Goal: Information Seeking & Learning: Learn about a topic

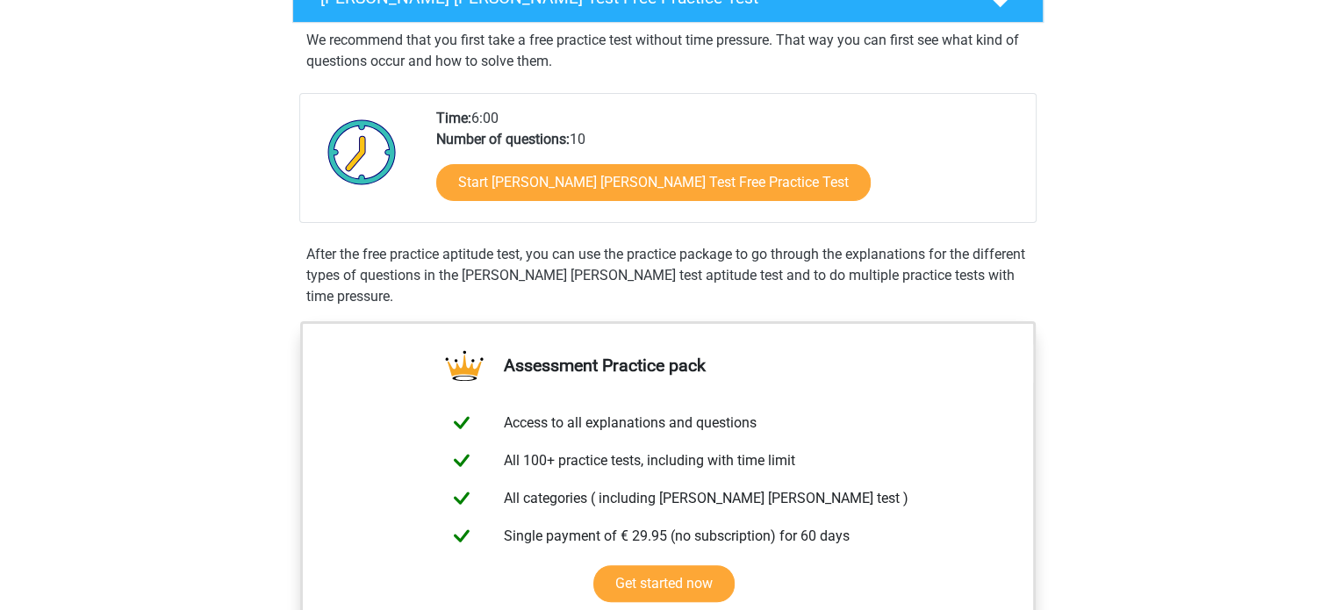
scroll to position [316, 0]
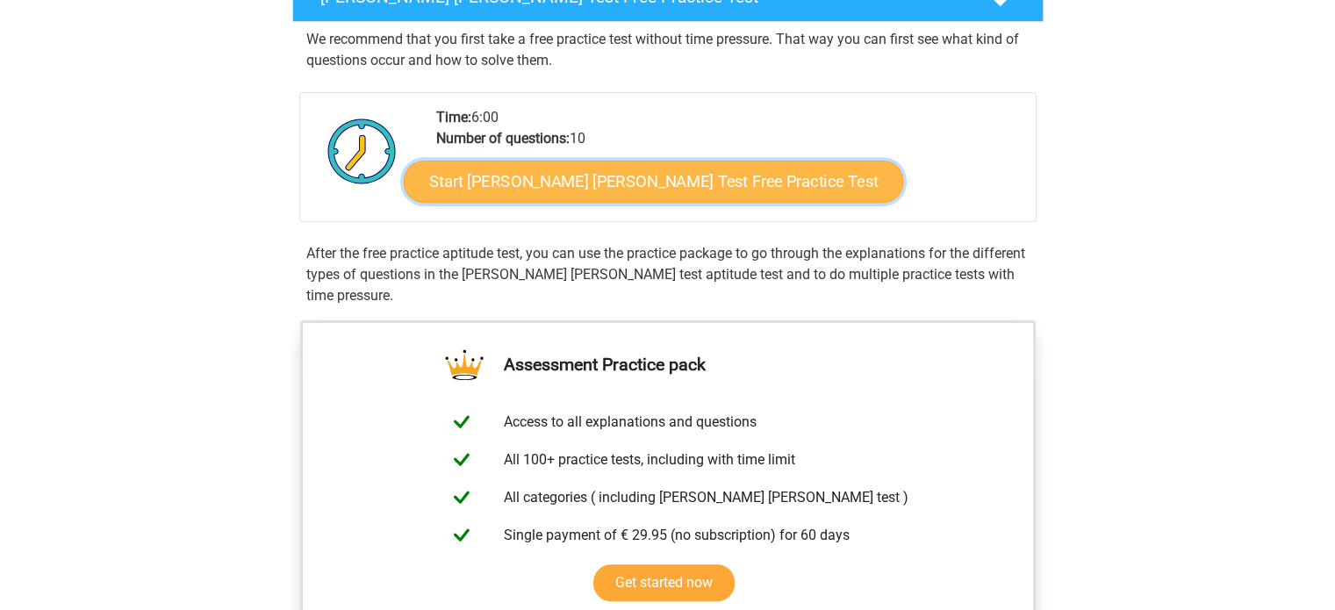
click at [646, 182] on link "Start Watson Glaser Test Free Practice Test" at bounding box center [653, 182] width 499 height 42
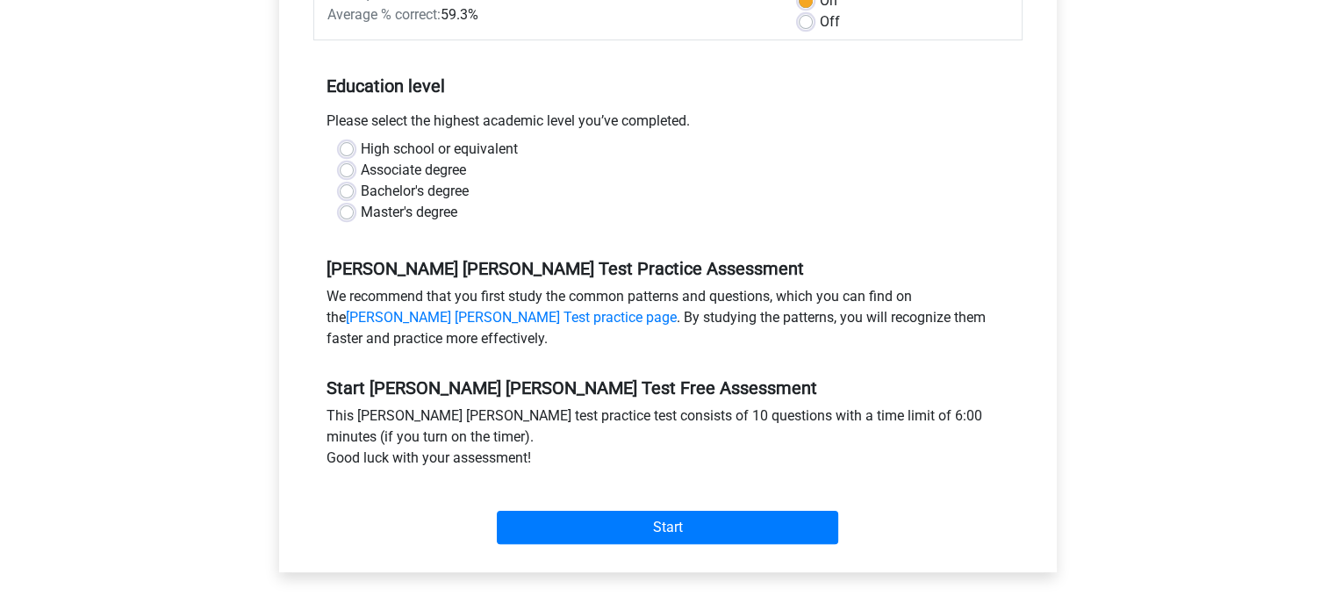
scroll to position [334, 0]
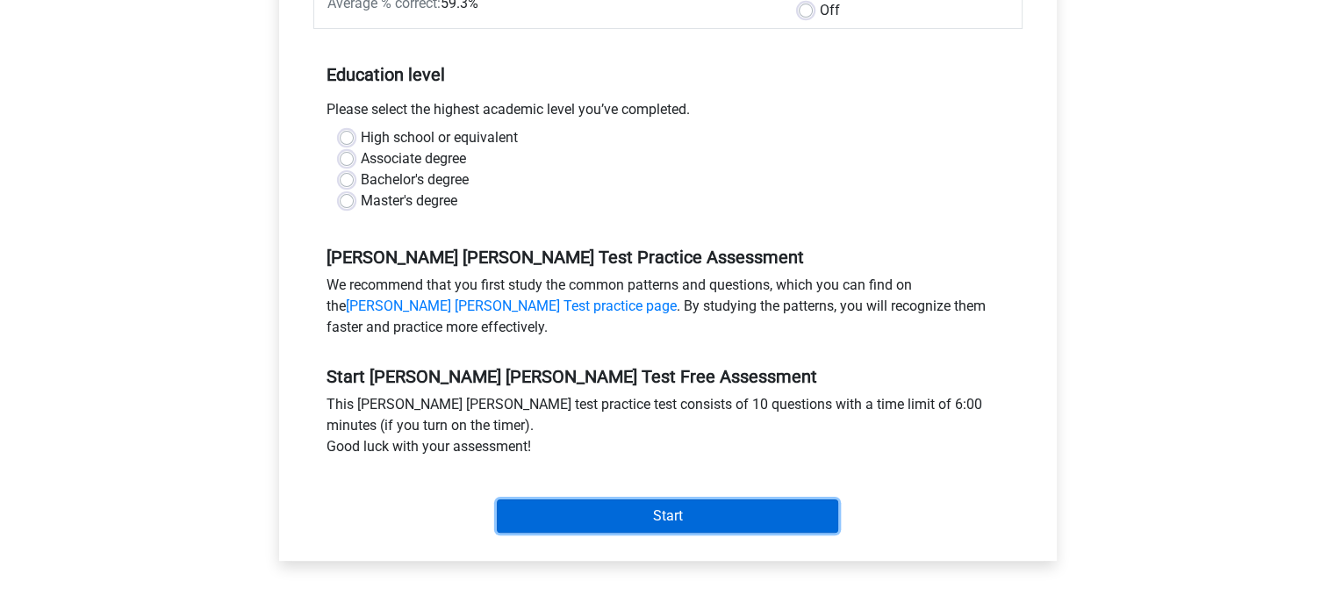
click at [730, 499] on input "Start" at bounding box center [667, 515] width 341 height 33
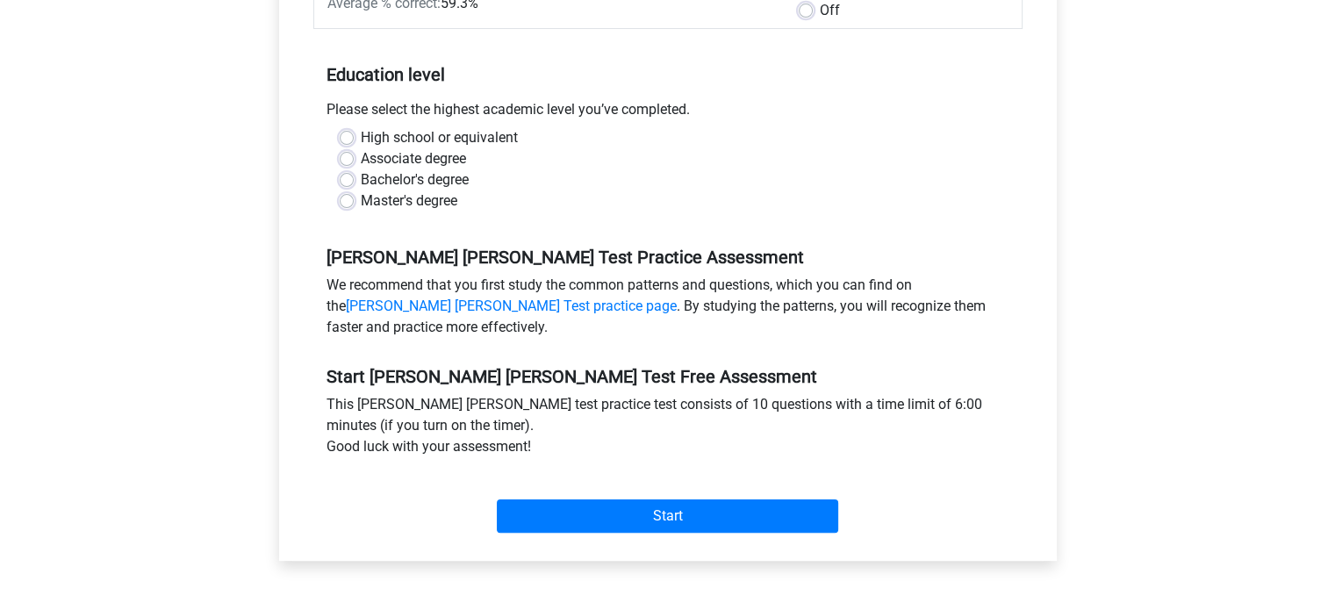
click at [546, 190] on div "Master's degree" at bounding box center [668, 200] width 657 height 21
click at [361, 169] on label "Bachelor's degree" at bounding box center [415, 179] width 108 height 21
click at [351, 169] on input "Bachelor's degree" at bounding box center [347, 178] width 14 height 18
radio input "true"
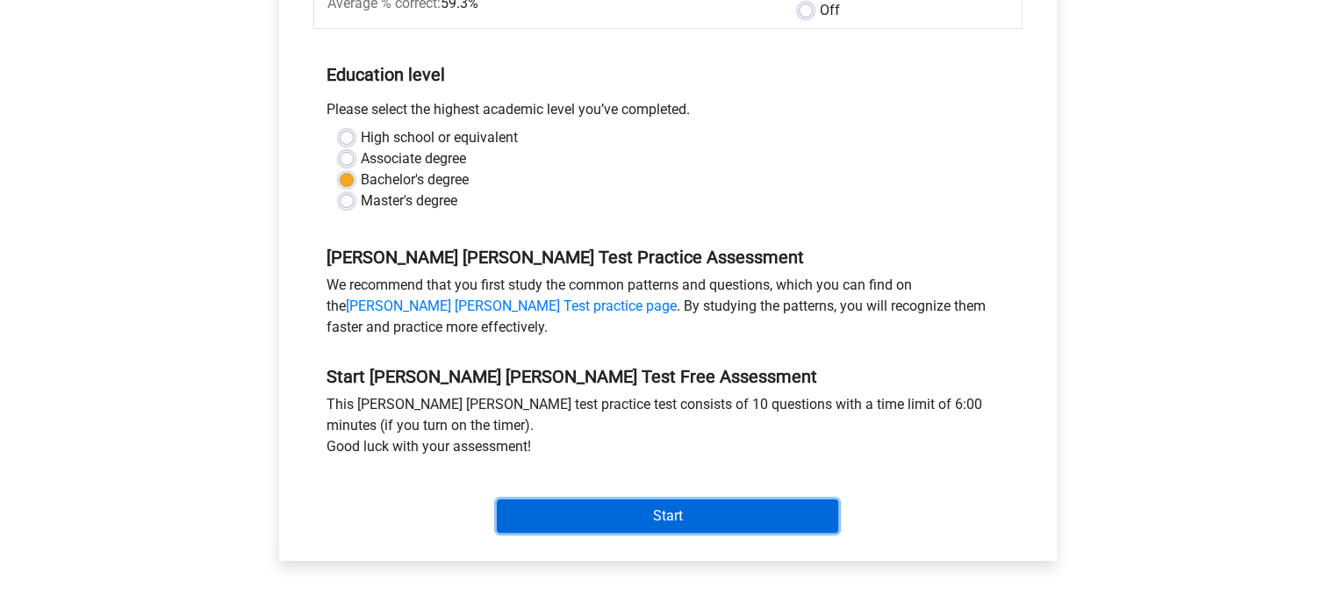
click at [700, 499] on input "Start" at bounding box center [667, 515] width 341 height 33
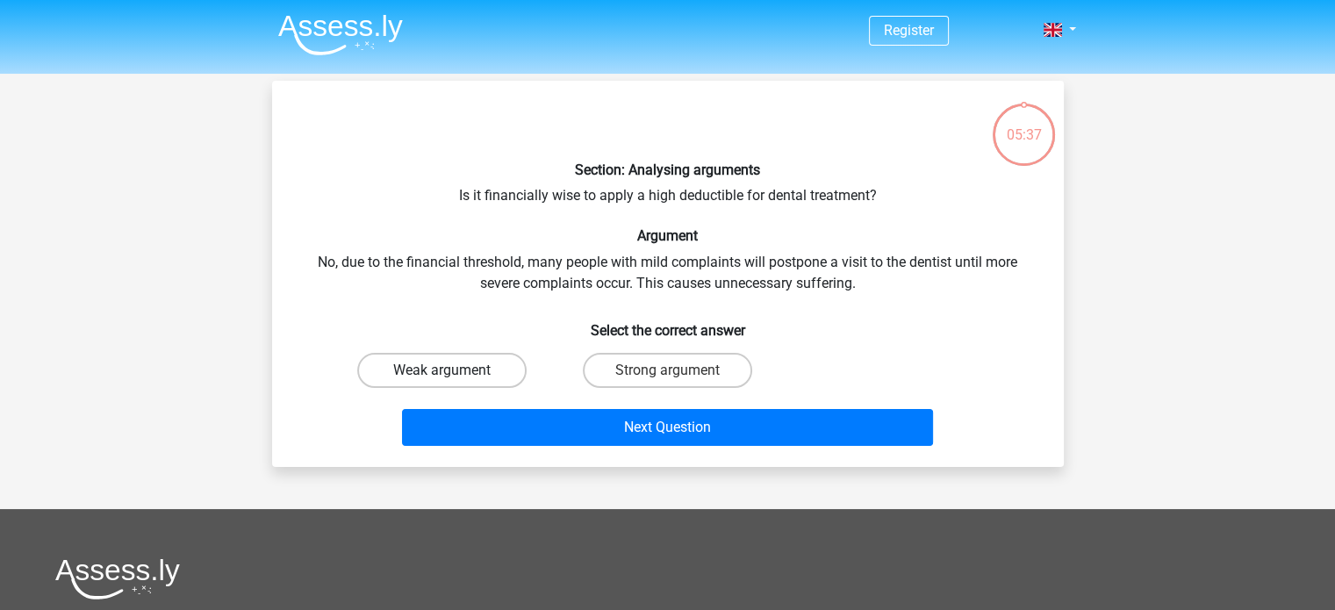
click at [466, 364] on label "Weak argument" at bounding box center [441, 370] width 169 height 35
click at [453, 370] on input "Weak argument" at bounding box center [447, 375] width 11 height 11
radio input "true"
click at [654, 361] on label "Strong argument" at bounding box center [667, 370] width 169 height 35
click at [667, 370] on input "Strong argument" at bounding box center [672, 375] width 11 height 11
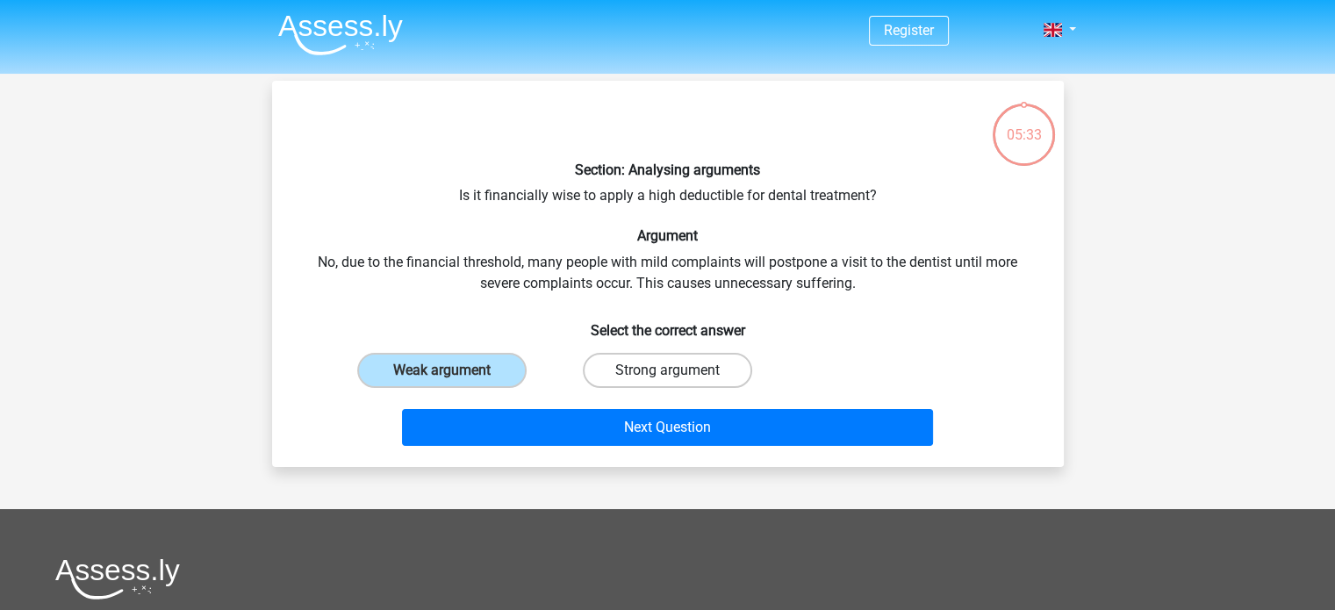
radio input "true"
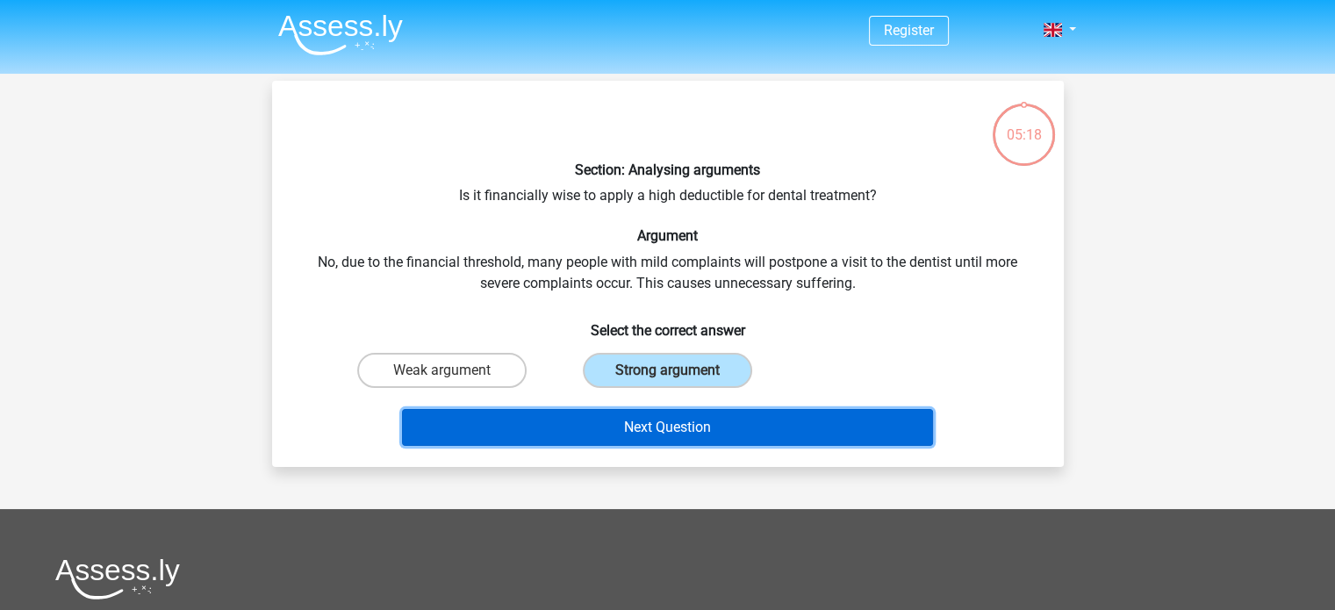
click at [710, 427] on button "Next Question" at bounding box center [667, 427] width 531 height 37
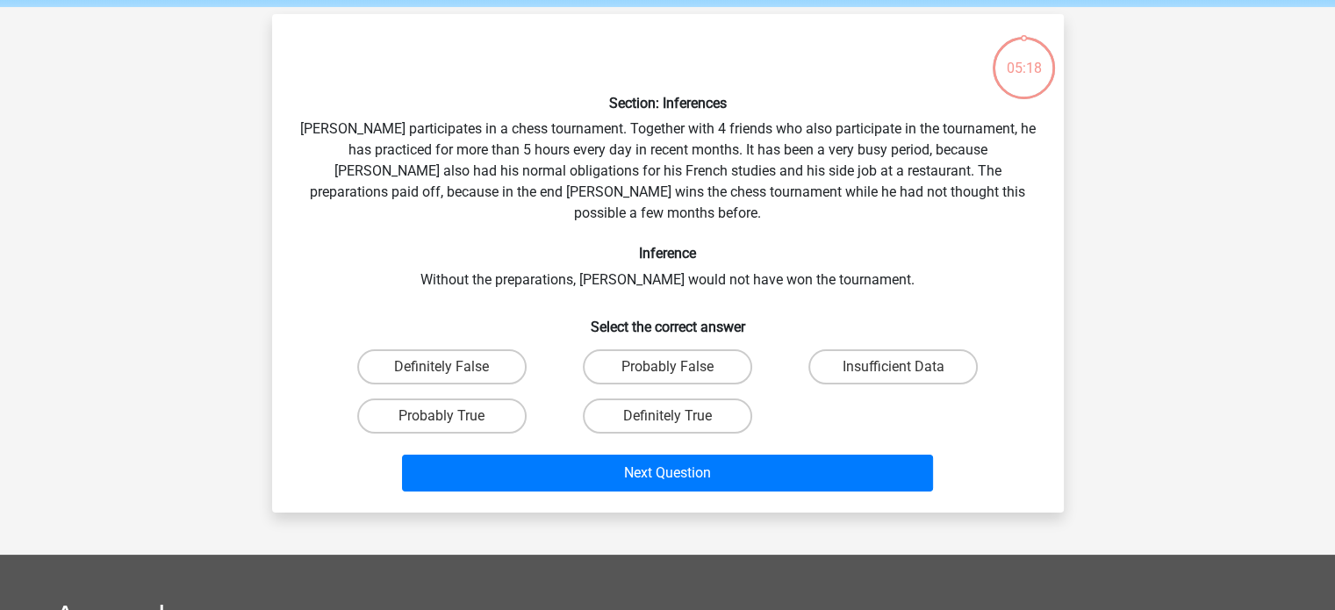
scroll to position [81, 0]
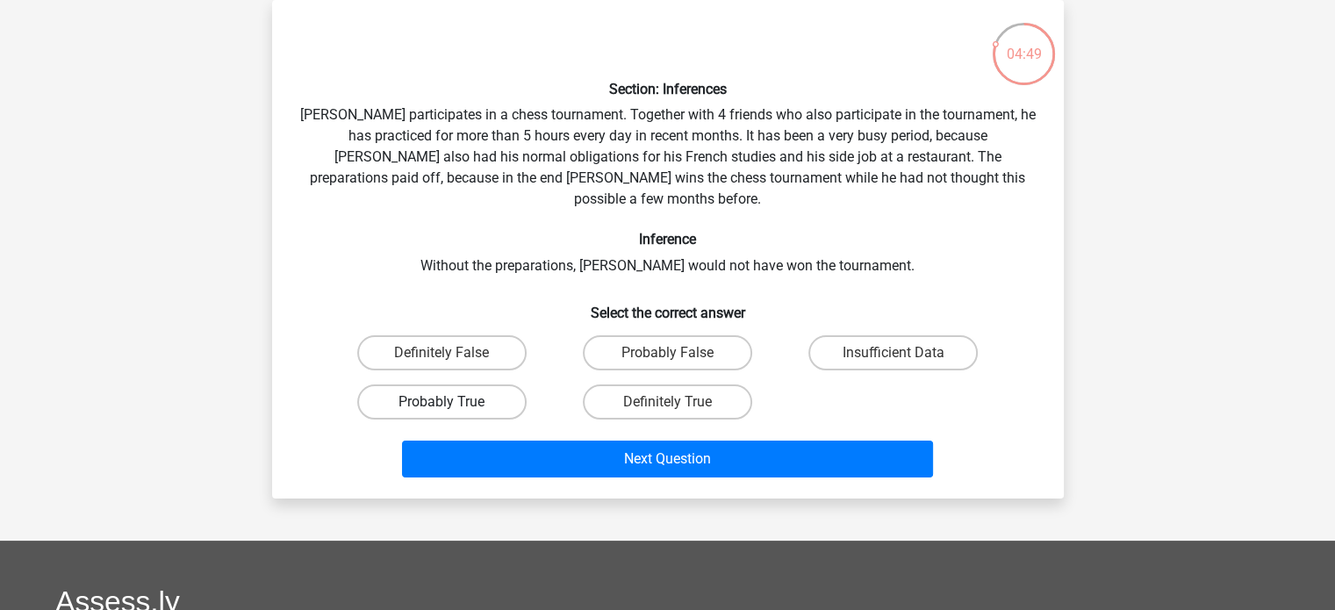
click at [474, 386] on label "Probably True" at bounding box center [441, 401] width 169 height 35
click at [453, 402] on input "Probably True" at bounding box center [447, 407] width 11 height 11
radio input "true"
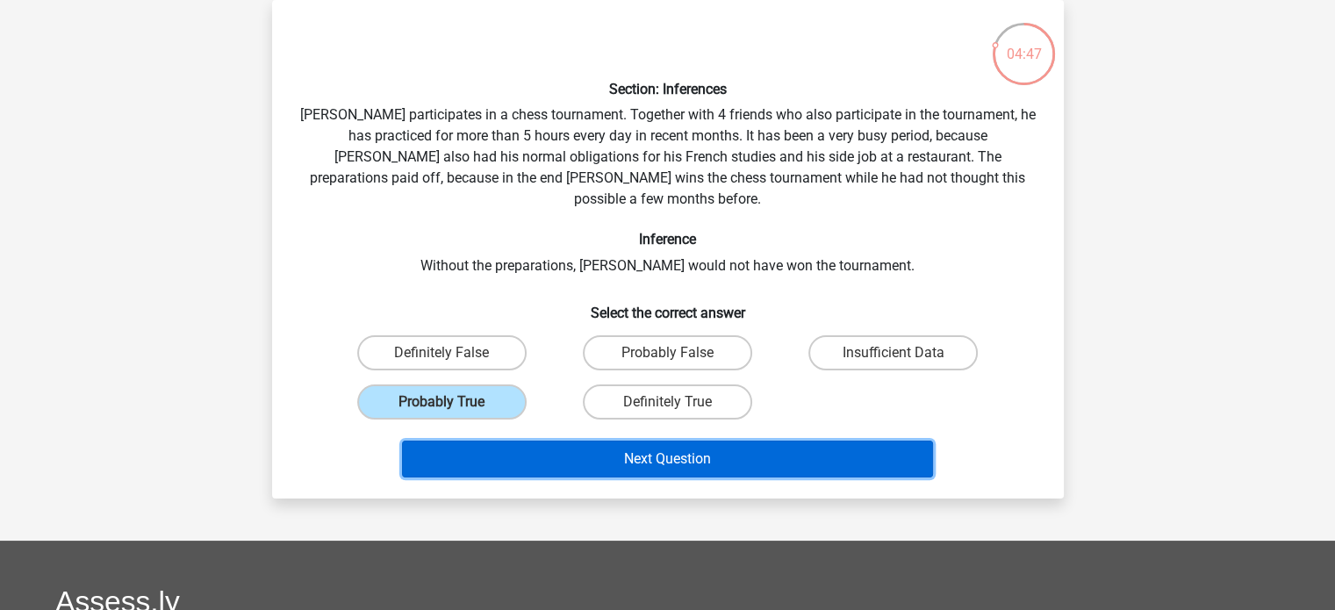
click at [550, 441] on button "Next Question" at bounding box center [667, 459] width 531 height 37
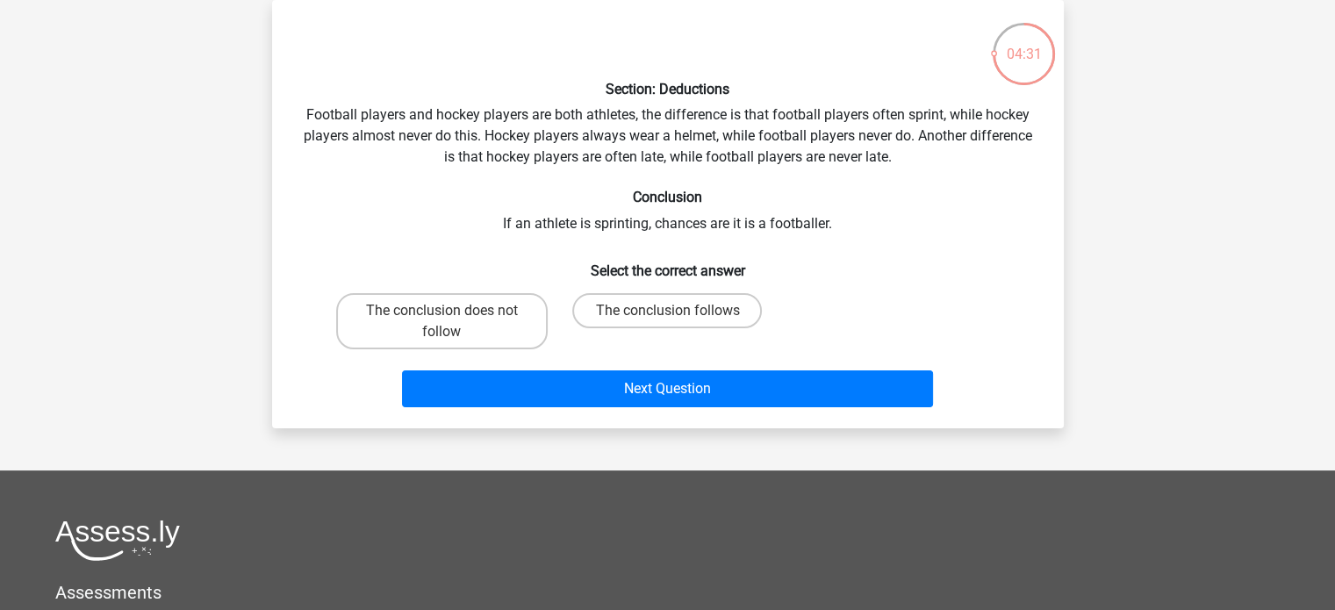
click at [452, 319] on input "The conclusion does not follow" at bounding box center [447, 316] width 11 height 11
radio input "true"
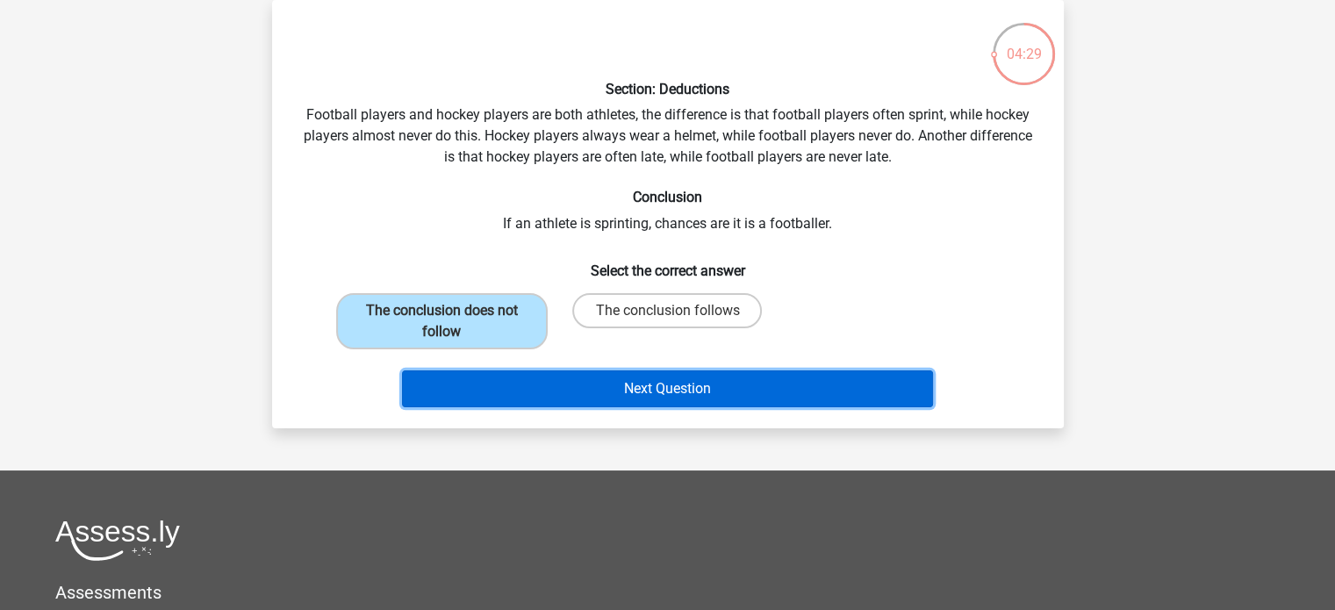
click at [614, 391] on button "Next Question" at bounding box center [667, 388] width 531 height 37
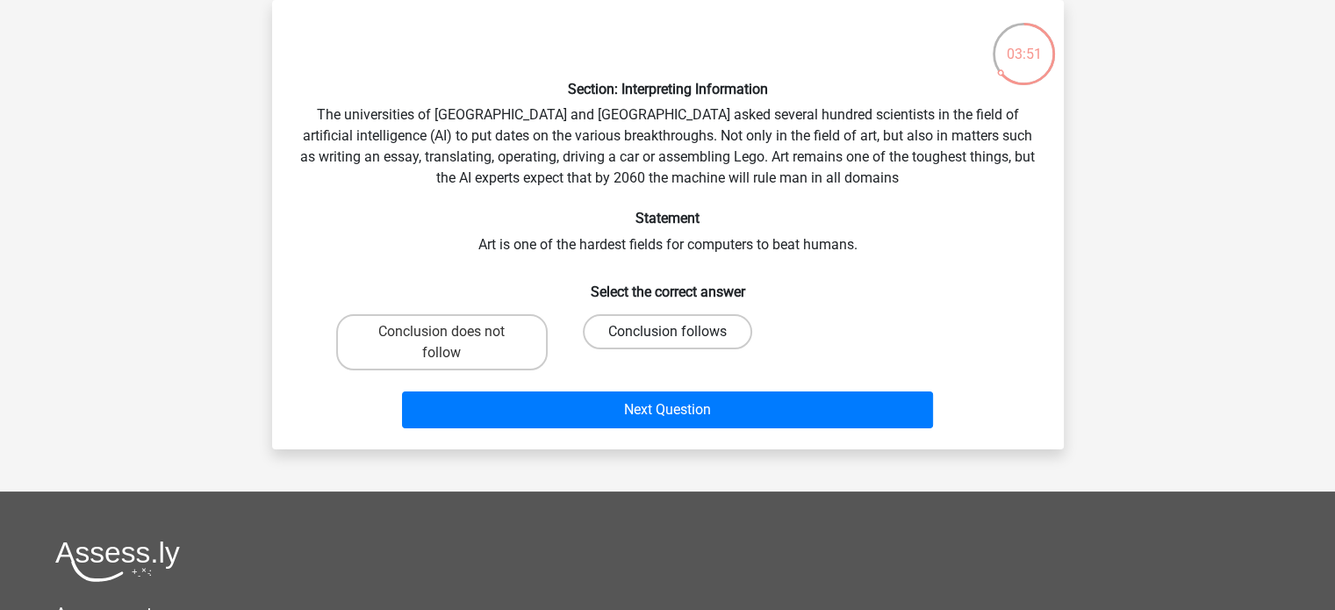
click at [657, 330] on label "Conclusion follows" at bounding box center [667, 331] width 169 height 35
click at [667, 332] on input "Conclusion follows" at bounding box center [672, 337] width 11 height 11
radio input "true"
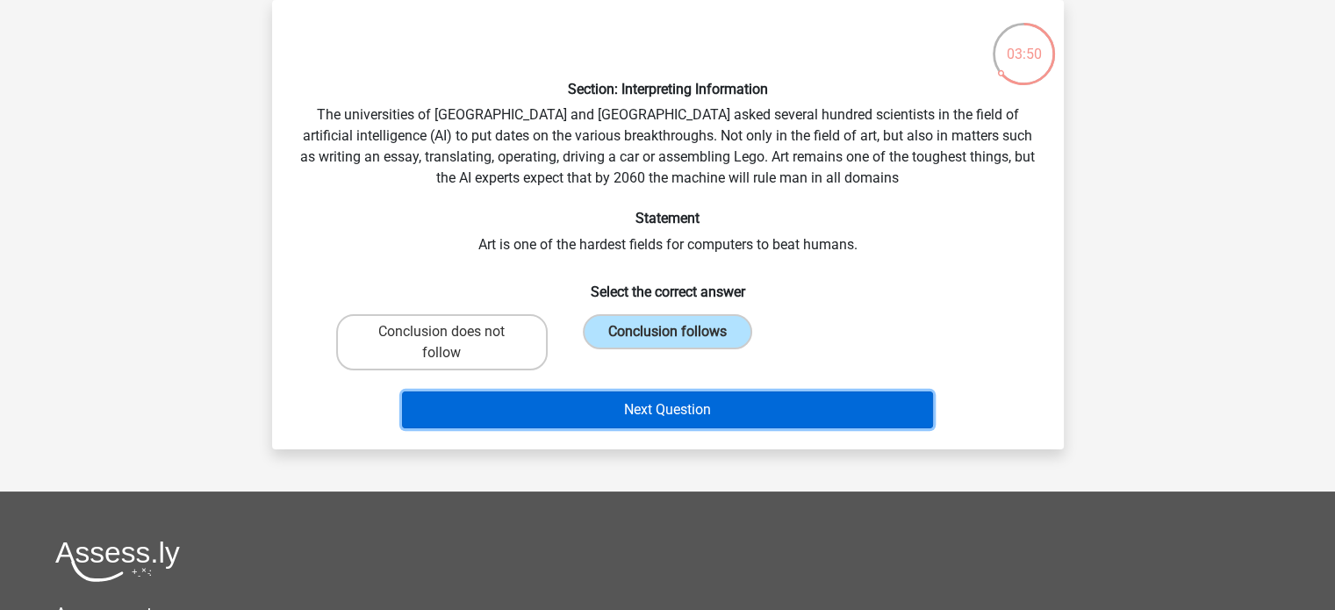
click at [663, 416] on button "Next Question" at bounding box center [667, 409] width 531 height 37
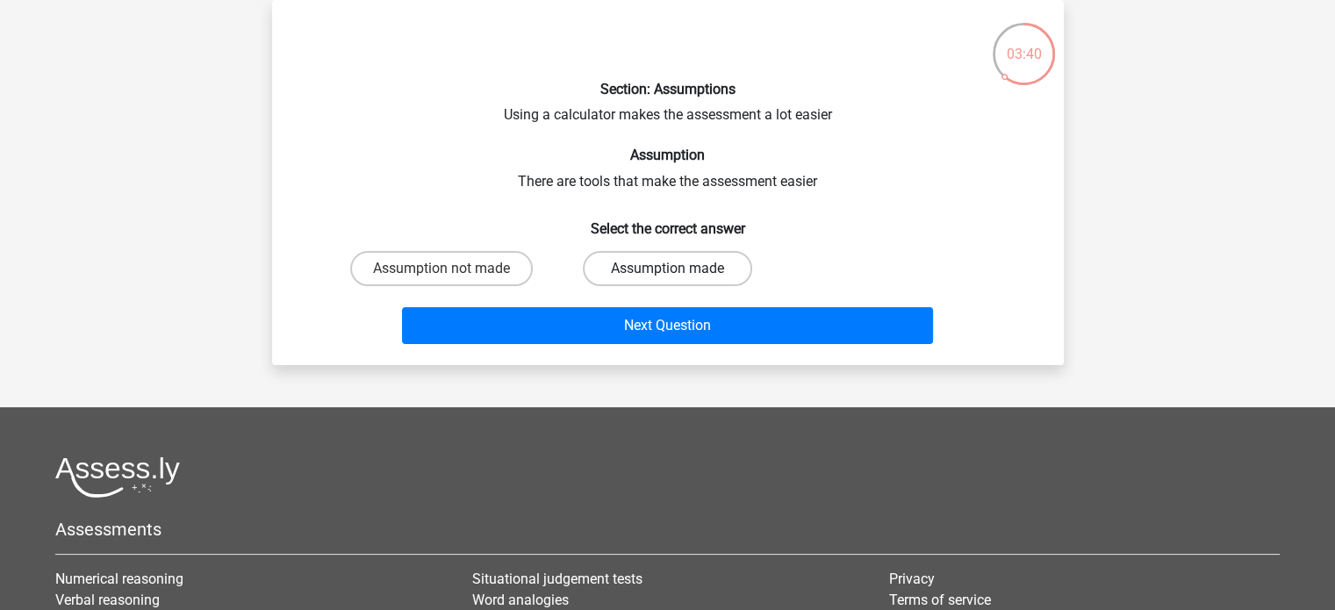
click at [644, 272] on label "Assumption made" at bounding box center [667, 268] width 169 height 35
click at [667, 272] on input "Assumption made" at bounding box center [672, 274] width 11 height 11
radio input "true"
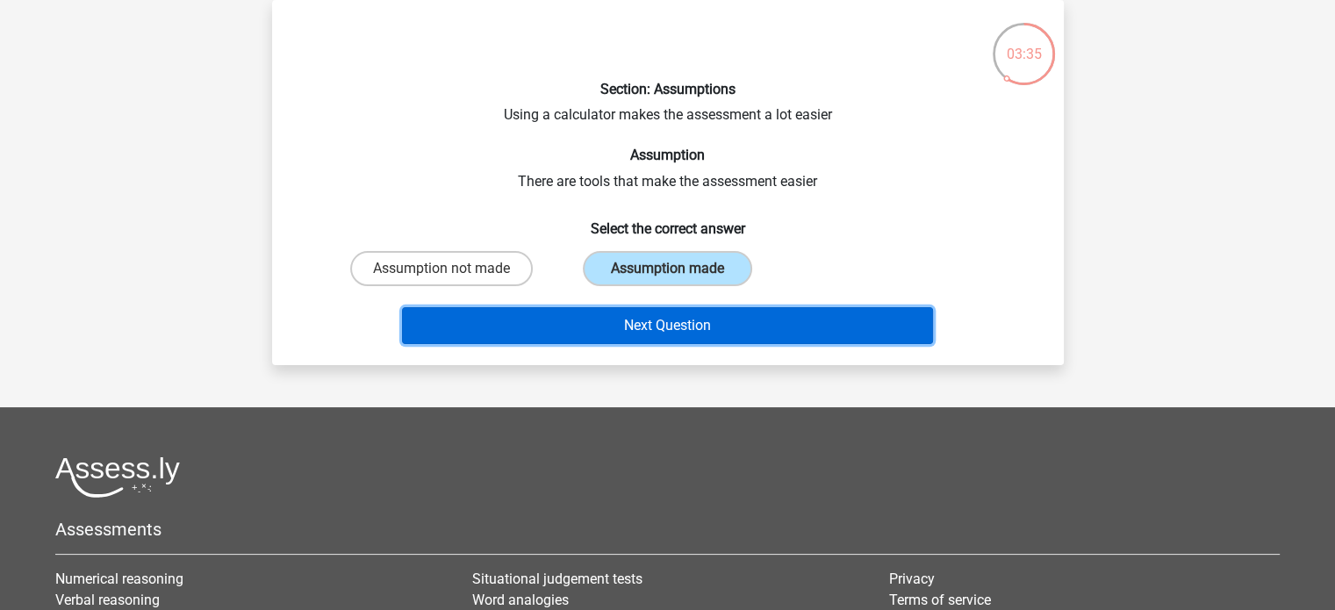
click at [664, 337] on button "Next Question" at bounding box center [667, 325] width 531 height 37
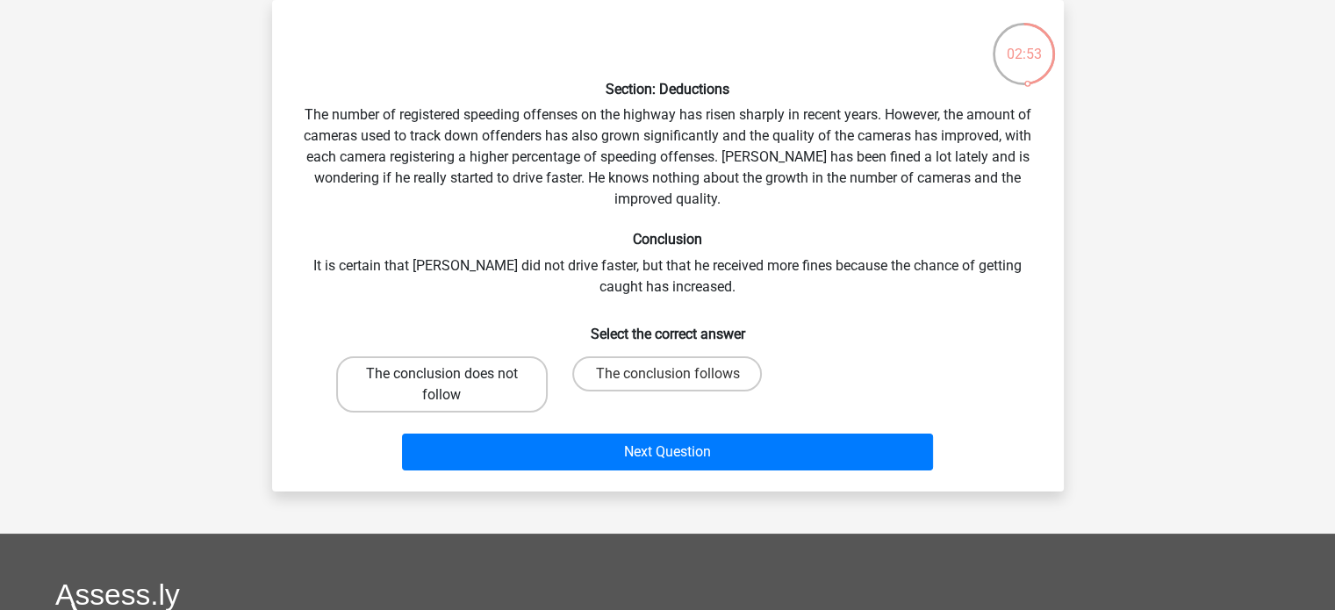
click at [494, 371] on label "The conclusion does not follow" at bounding box center [442, 384] width 212 height 56
click at [453, 374] on input "The conclusion does not follow" at bounding box center [447, 379] width 11 height 11
radio input "true"
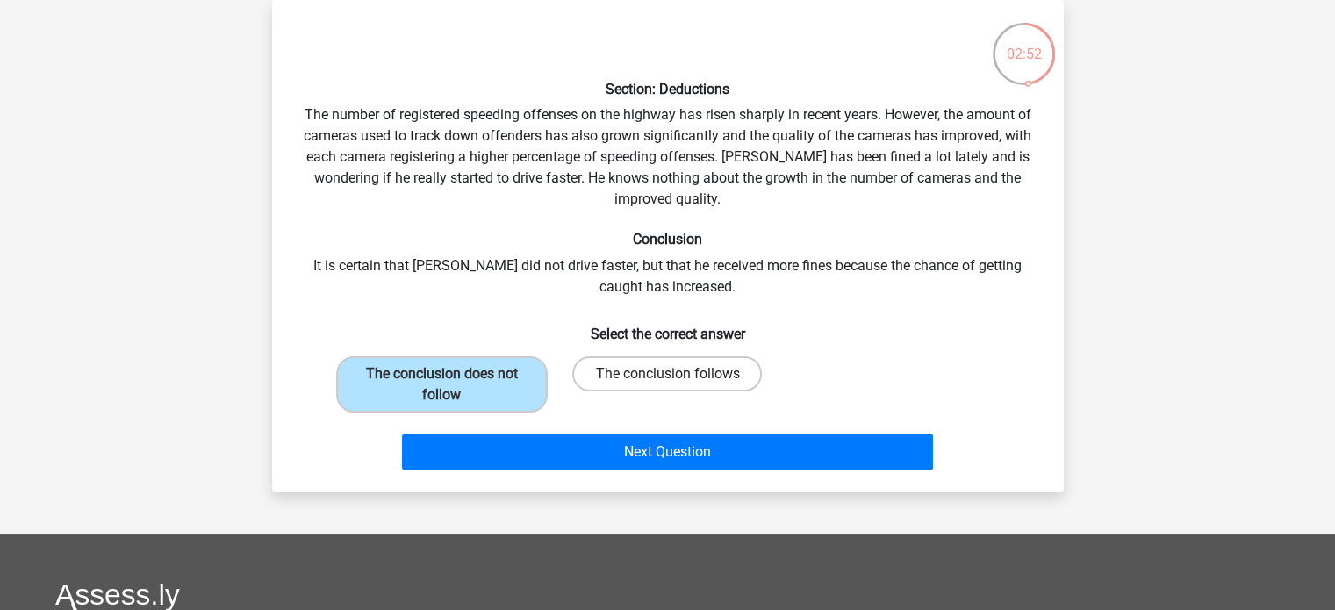
click at [641, 370] on label "The conclusion follows" at bounding box center [667, 373] width 190 height 35
click at [667, 374] on input "The conclusion follows" at bounding box center [672, 379] width 11 height 11
radio input "true"
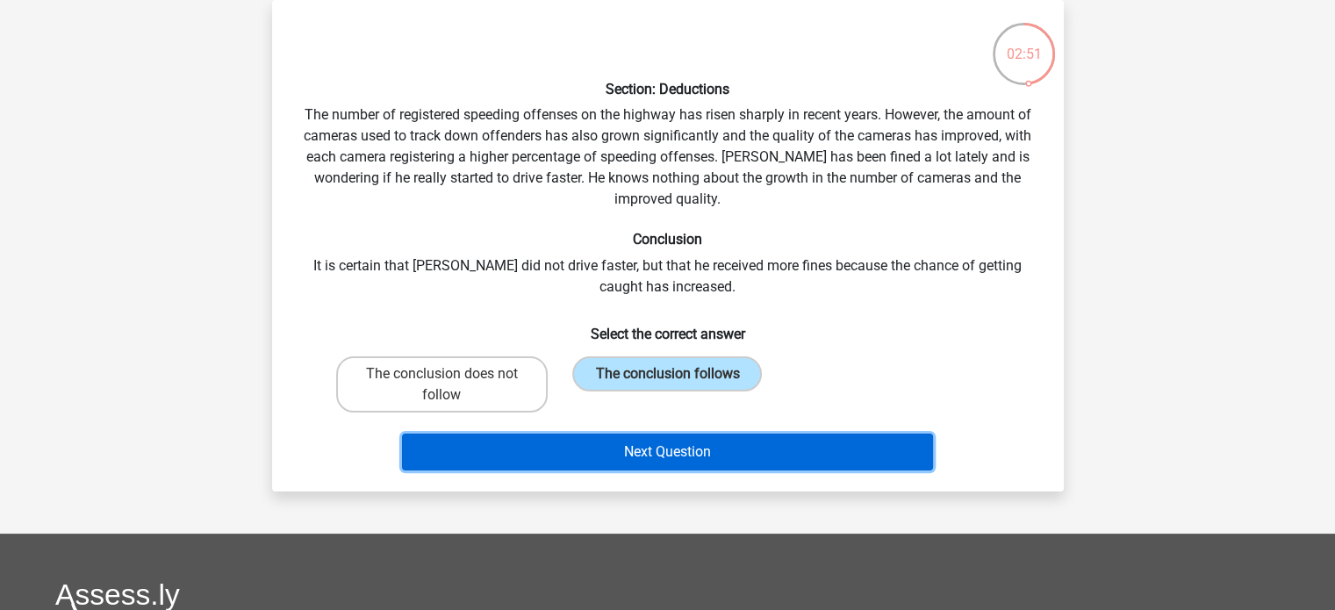
click at [657, 459] on button "Next Question" at bounding box center [667, 452] width 531 height 37
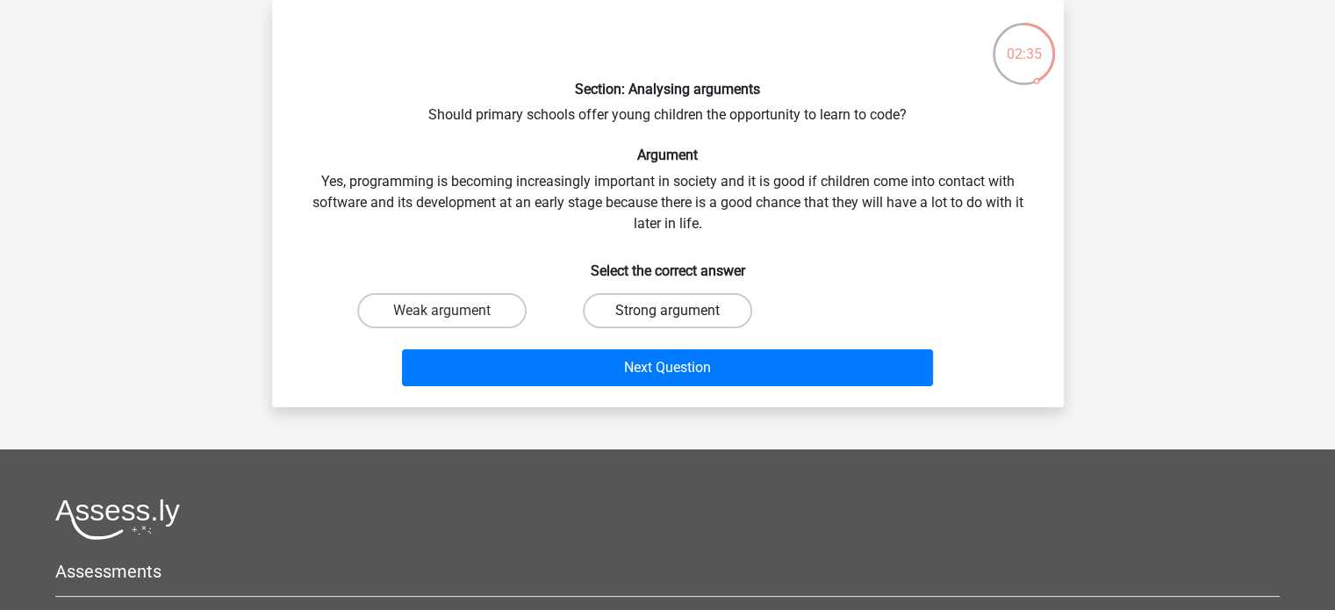
click at [679, 310] on label "Strong argument" at bounding box center [667, 310] width 169 height 35
click at [679, 311] on input "Strong argument" at bounding box center [672, 316] width 11 height 11
radio input "true"
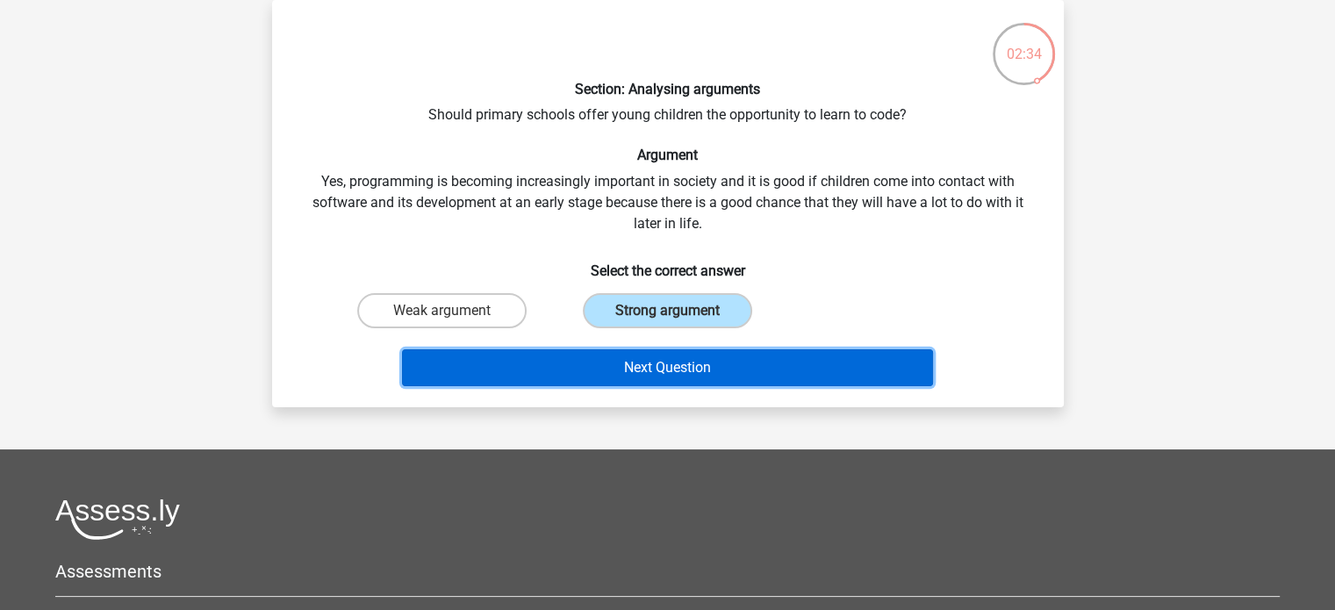
click at [699, 369] on button "Next Question" at bounding box center [667, 367] width 531 height 37
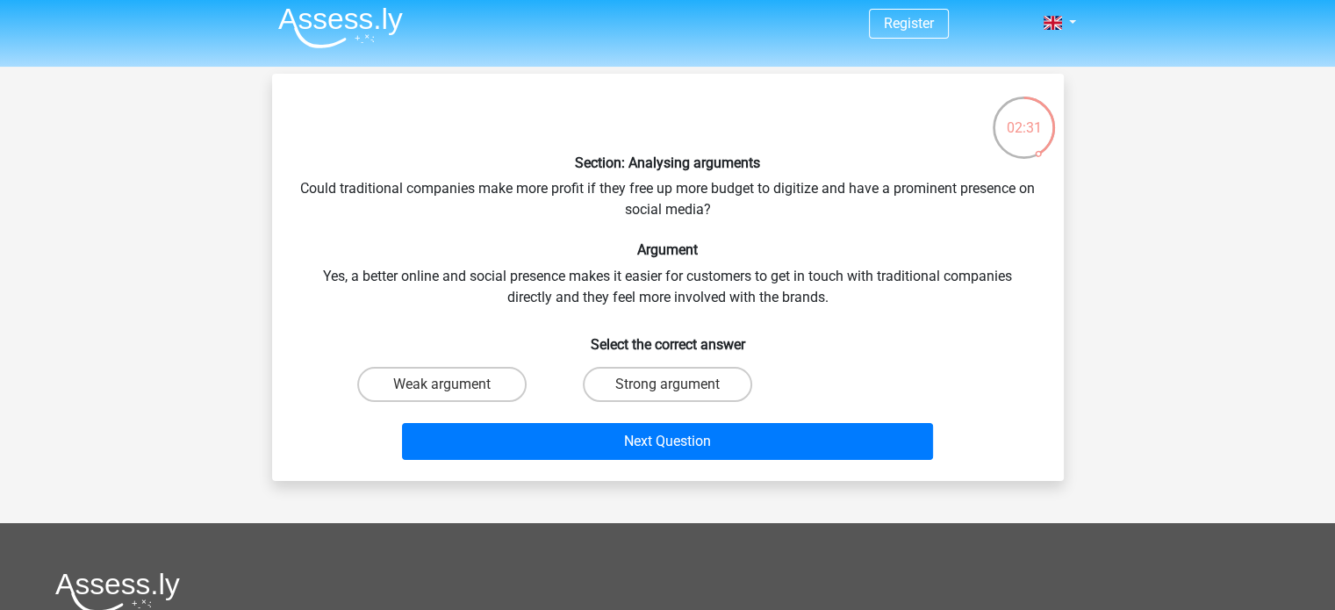
scroll to position [0, 0]
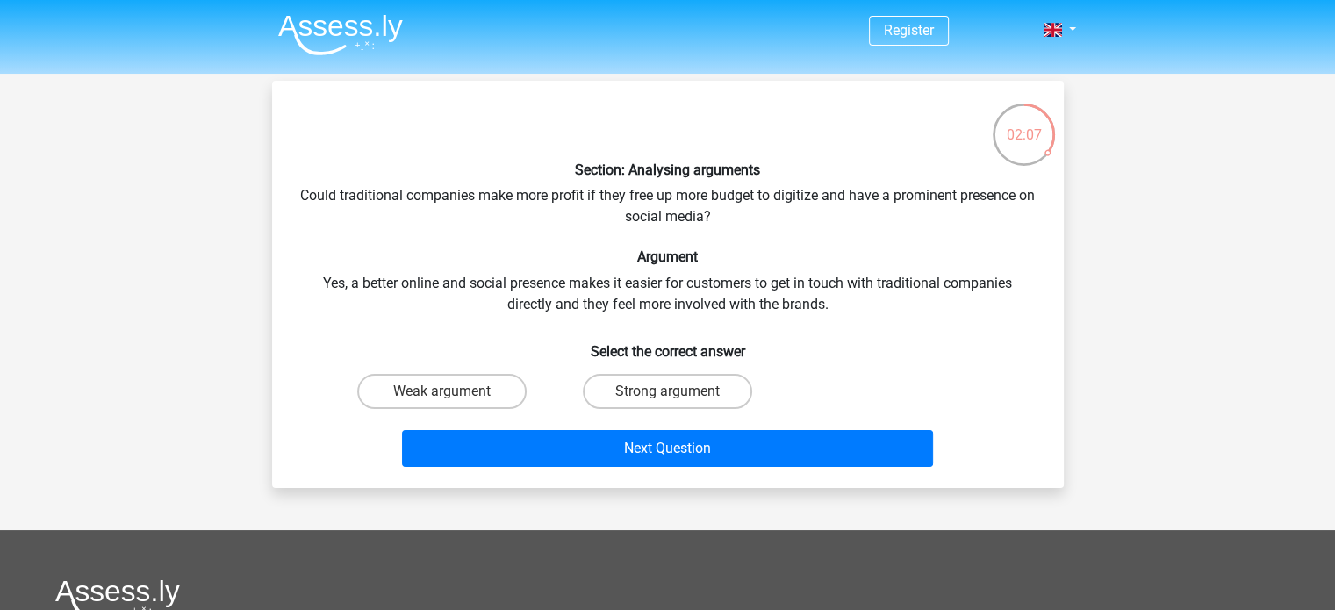
click at [671, 395] on input "Strong argument" at bounding box center [672, 396] width 11 height 11
radio input "true"
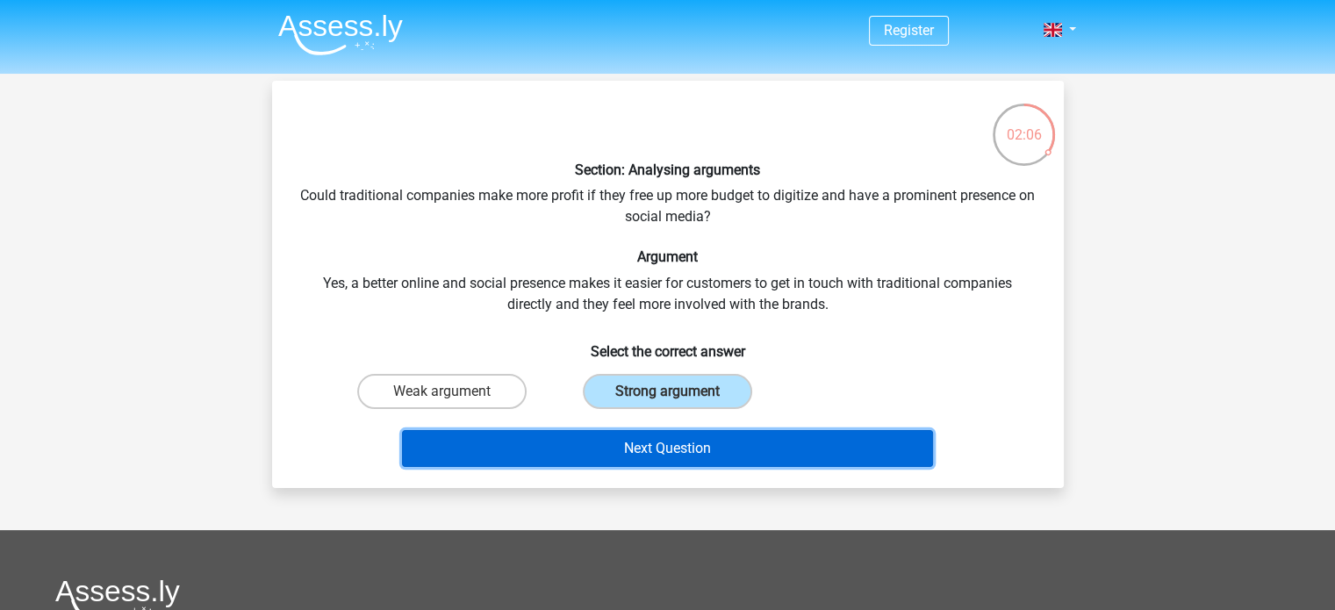
click at [700, 438] on button "Next Question" at bounding box center [667, 448] width 531 height 37
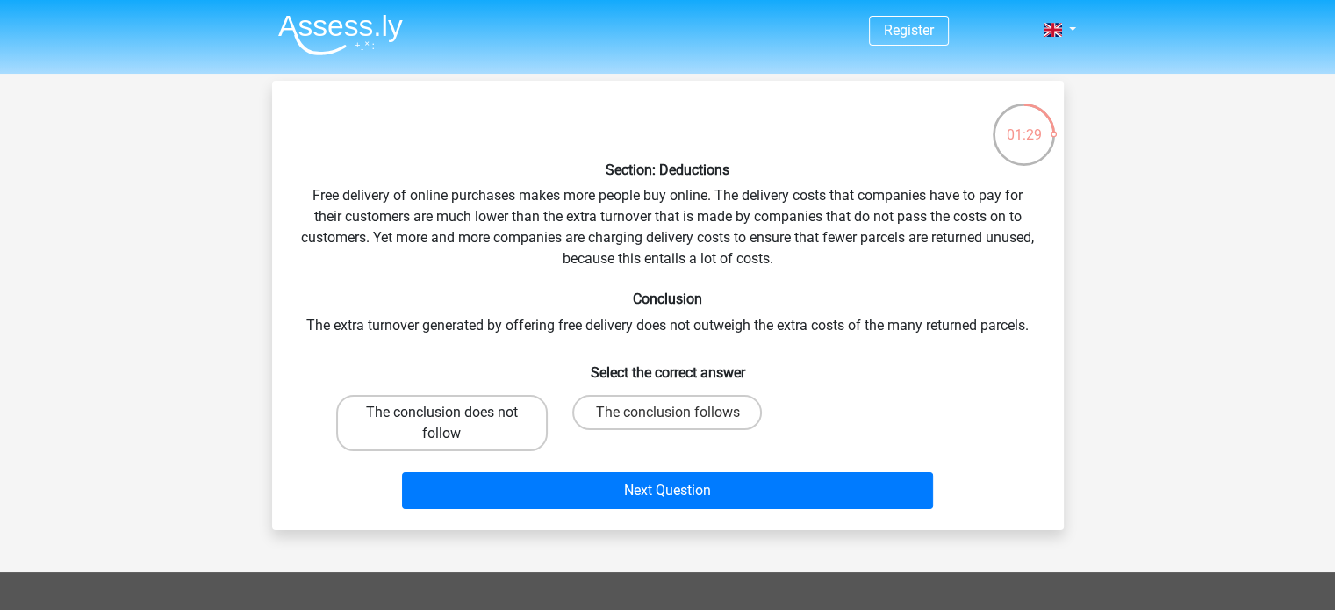
click at [521, 419] on label "The conclusion does not follow" at bounding box center [442, 423] width 212 height 56
click at [453, 419] on input "The conclusion does not follow" at bounding box center [447, 418] width 11 height 11
radio input "true"
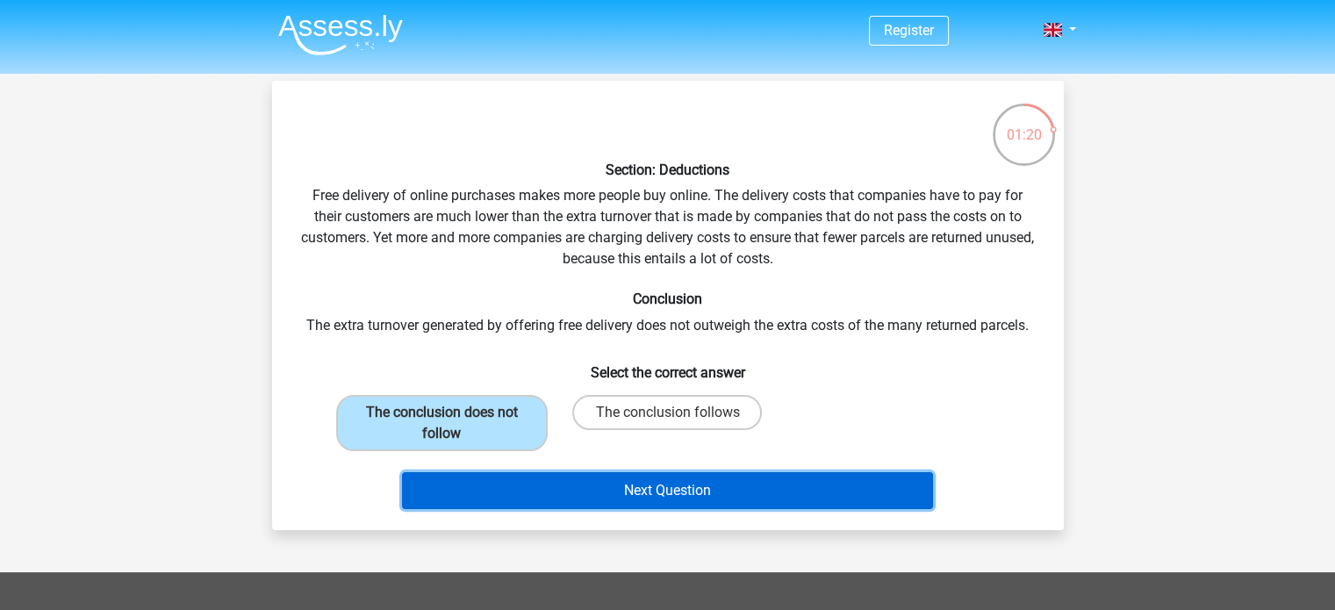
click at [667, 494] on button "Next Question" at bounding box center [667, 490] width 531 height 37
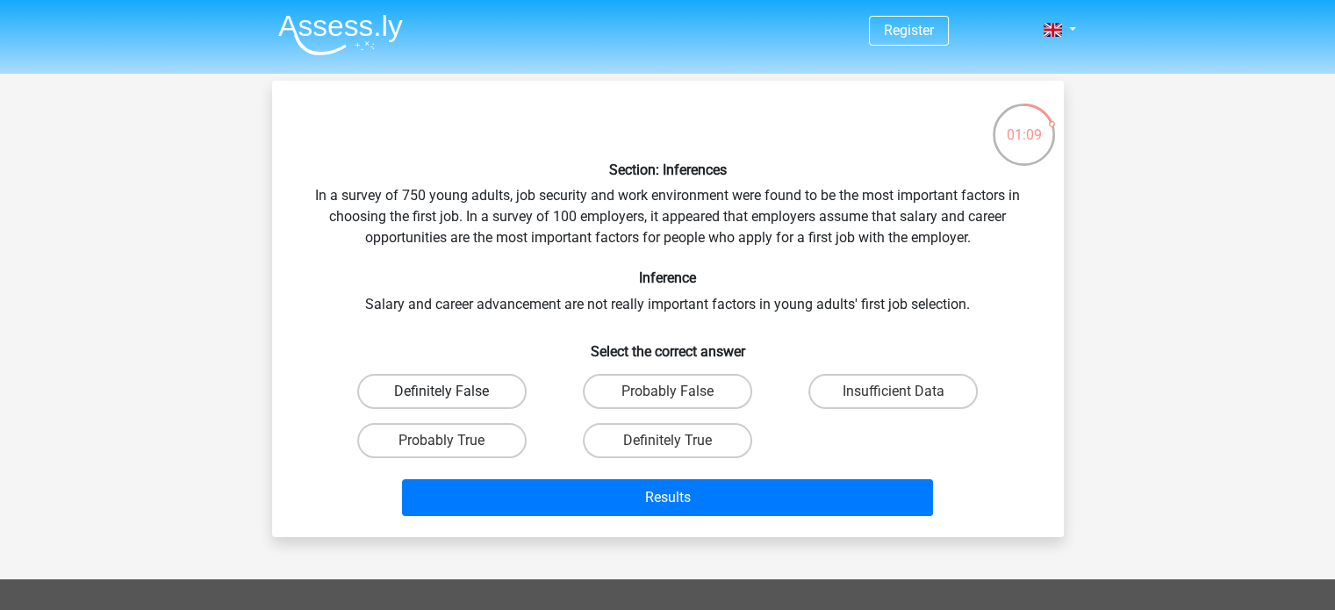
click at [485, 384] on label "Definitely False" at bounding box center [441, 391] width 169 height 35
click at [453, 391] on input "Definitely False" at bounding box center [447, 396] width 11 height 11
radio input "true"
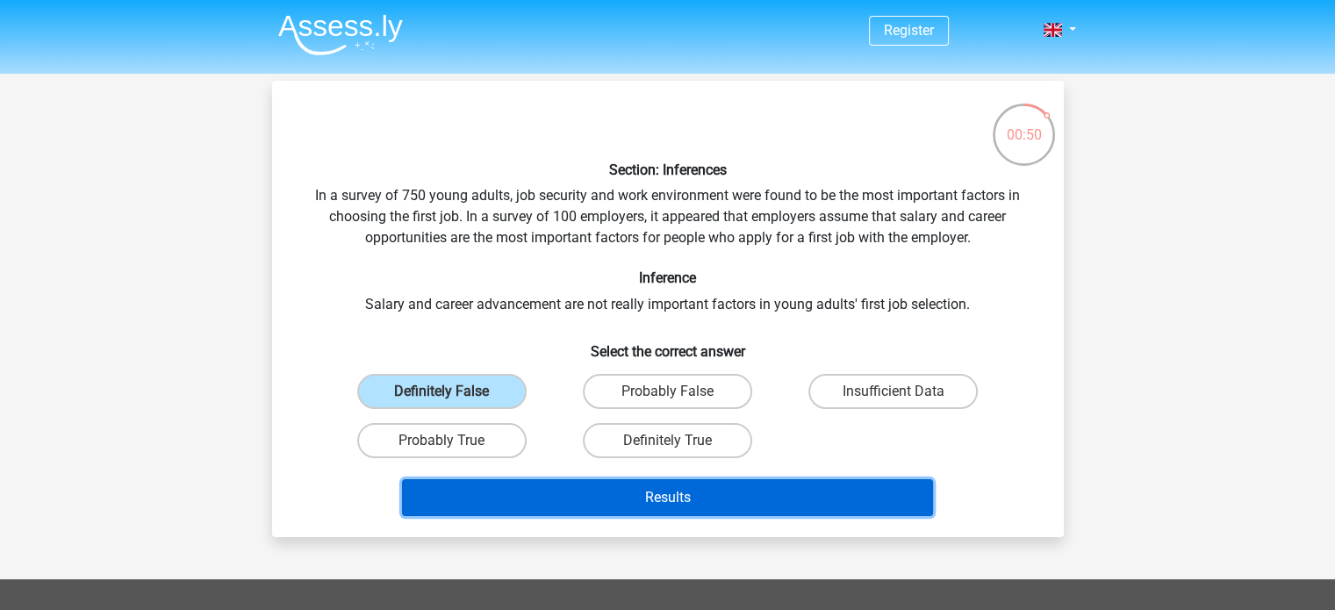
click at [650, 499] on button "Results" at bounding box center [667, 497] width 531 height 37
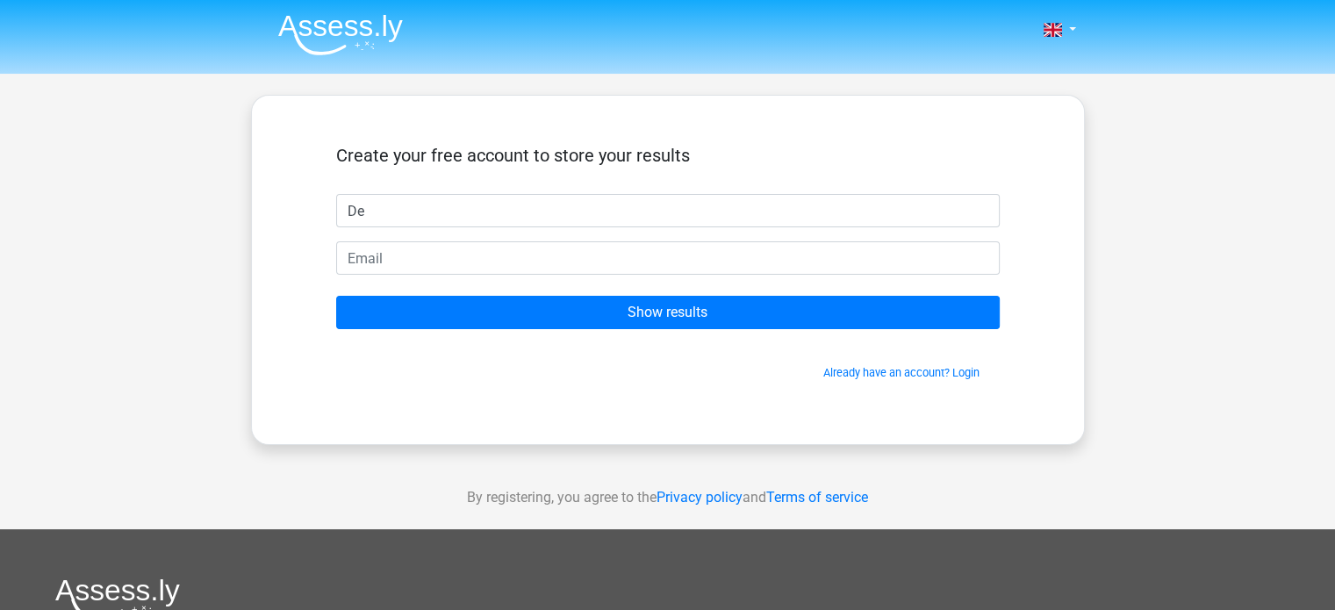
type input "D"
type input "Smith"
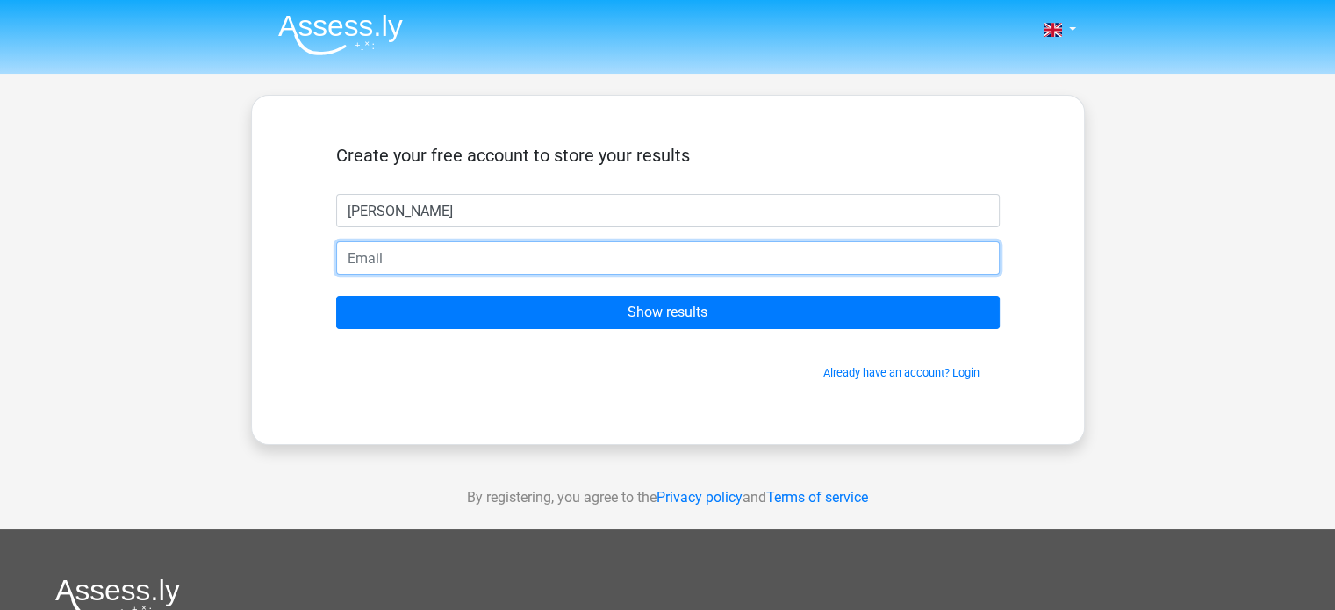
click at [623, 259] on input "email" at bounding box center [668, 257] width 664 height 33
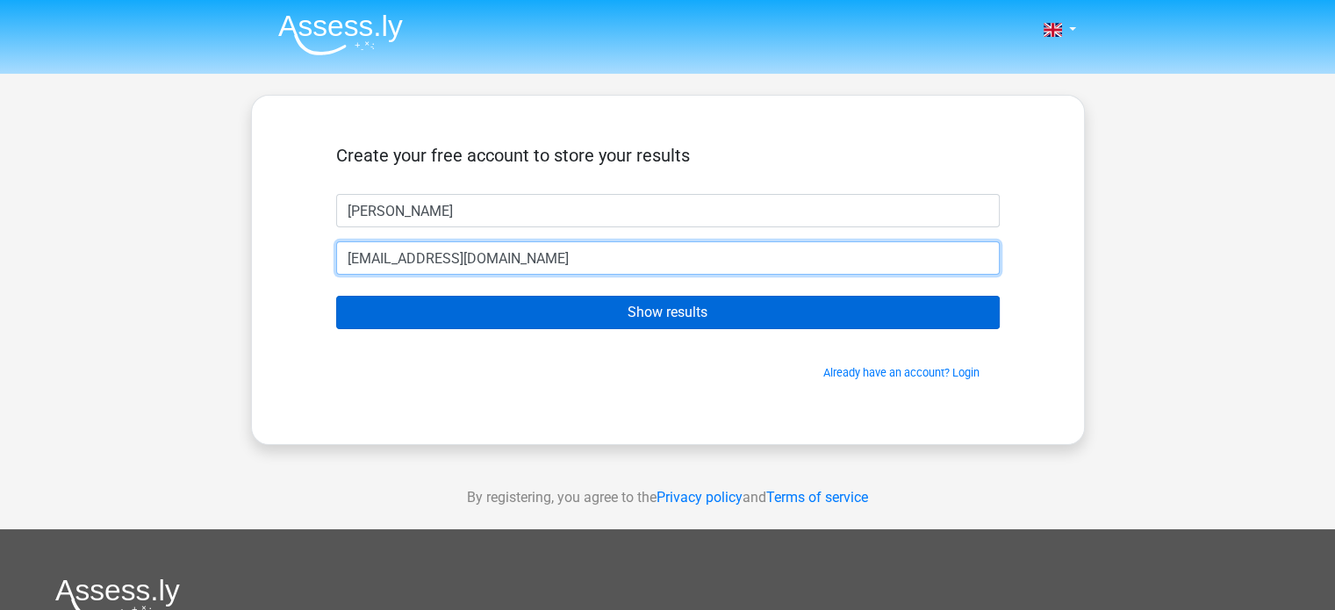
type input "dearbhlaturner@gmail.com"
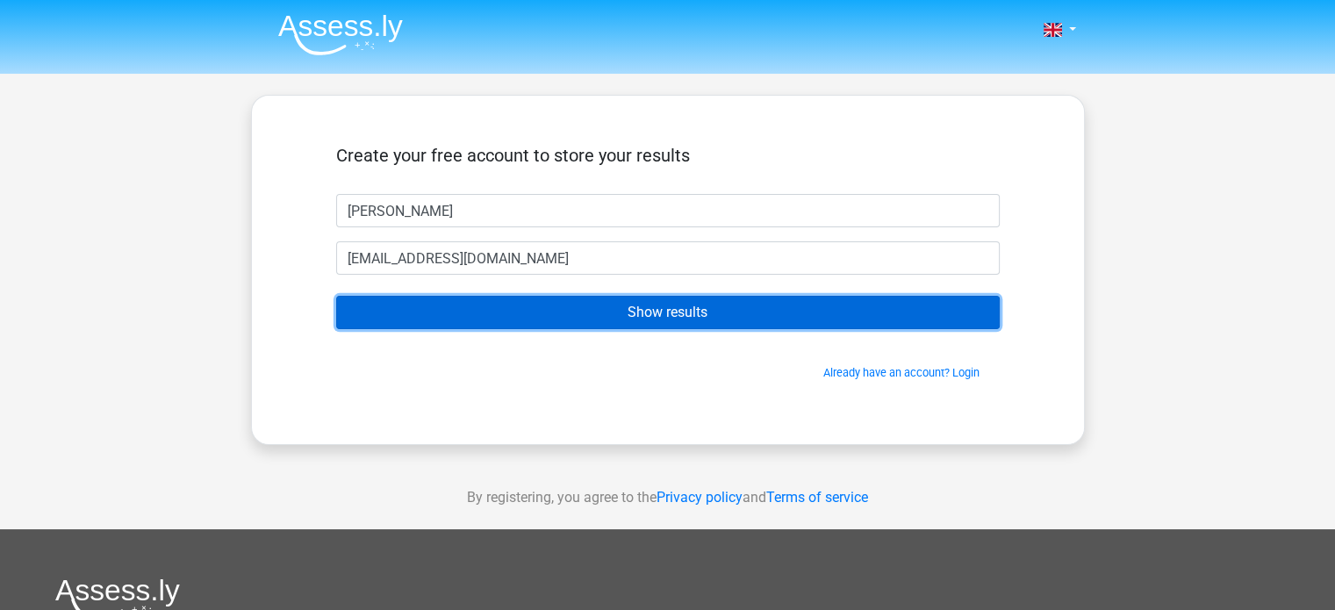
click at [664, 312] on input "Show results" at bounding box center [668, 312] width 664 height 33
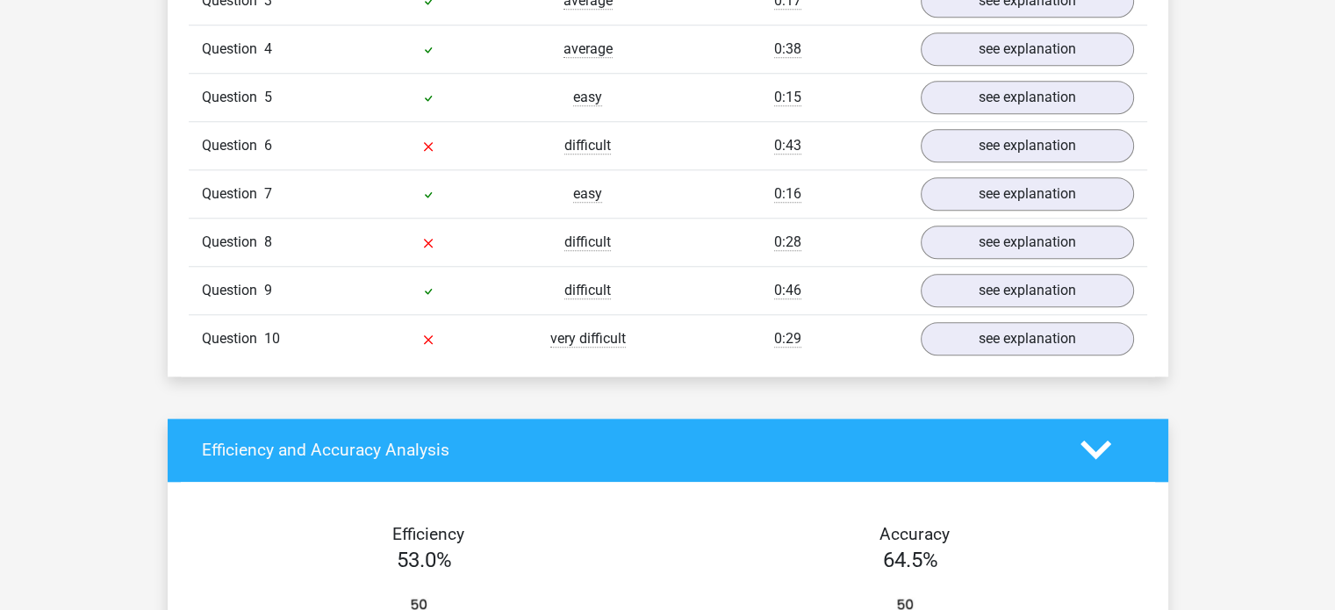
scroll to position [1615, 0]
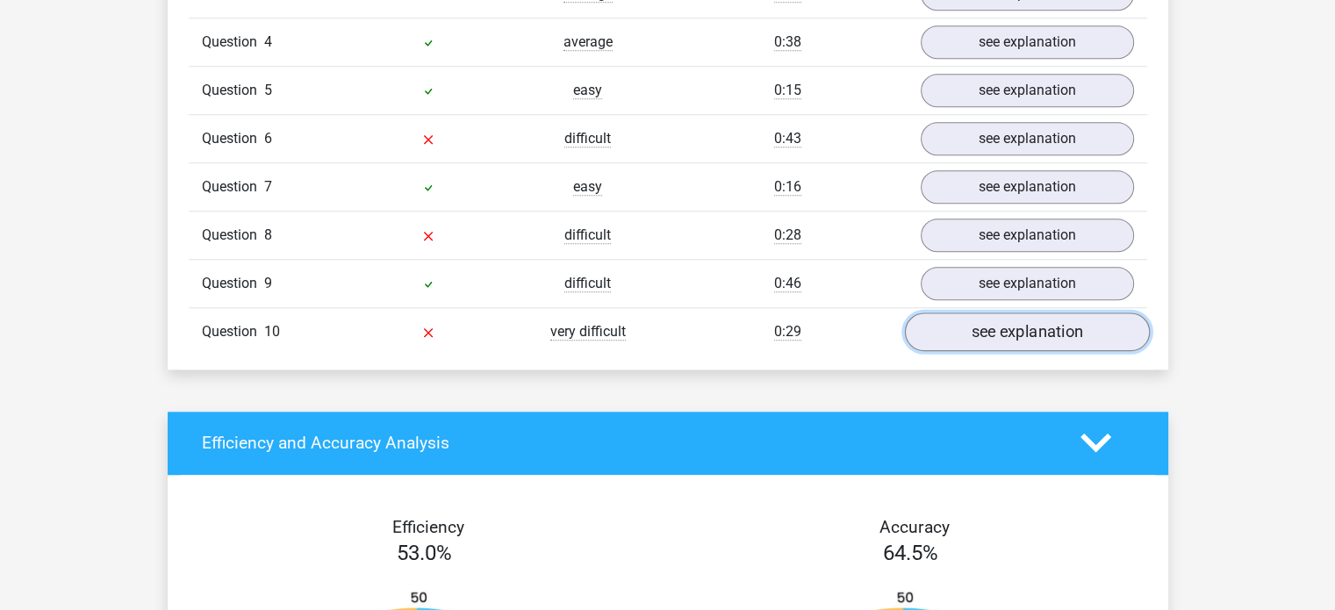
click at [947, 312] on link "see explanation" at bounding box center [1026, 331] width 245 height 39
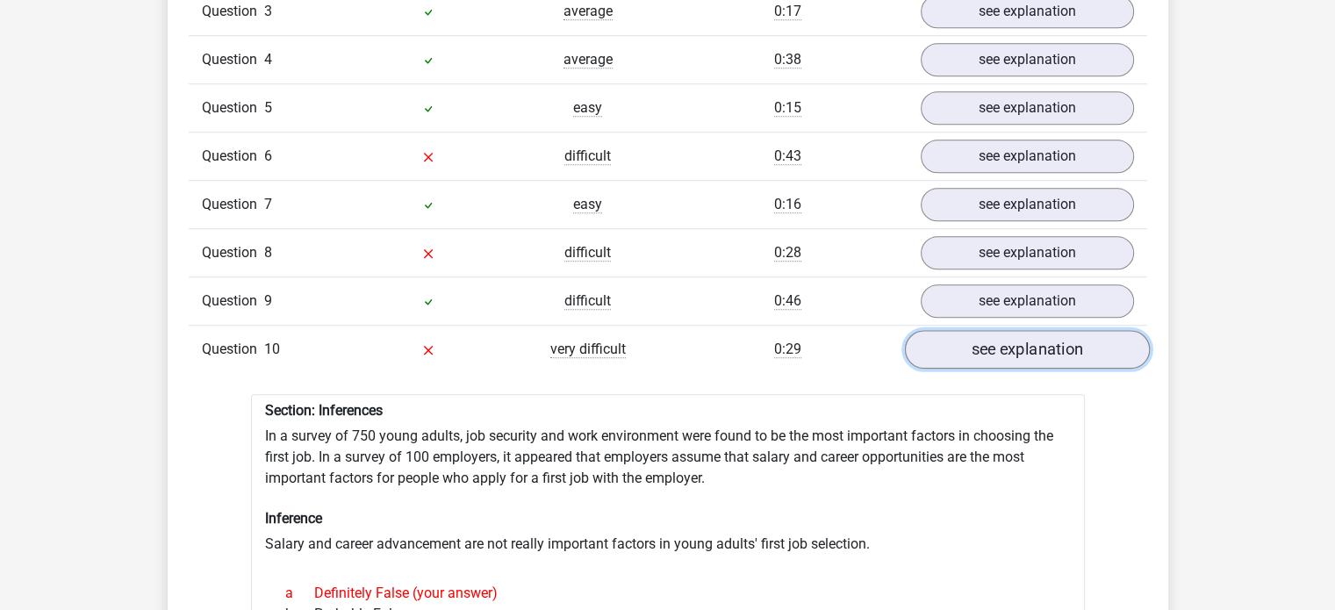
scroll to position [1580, 0]
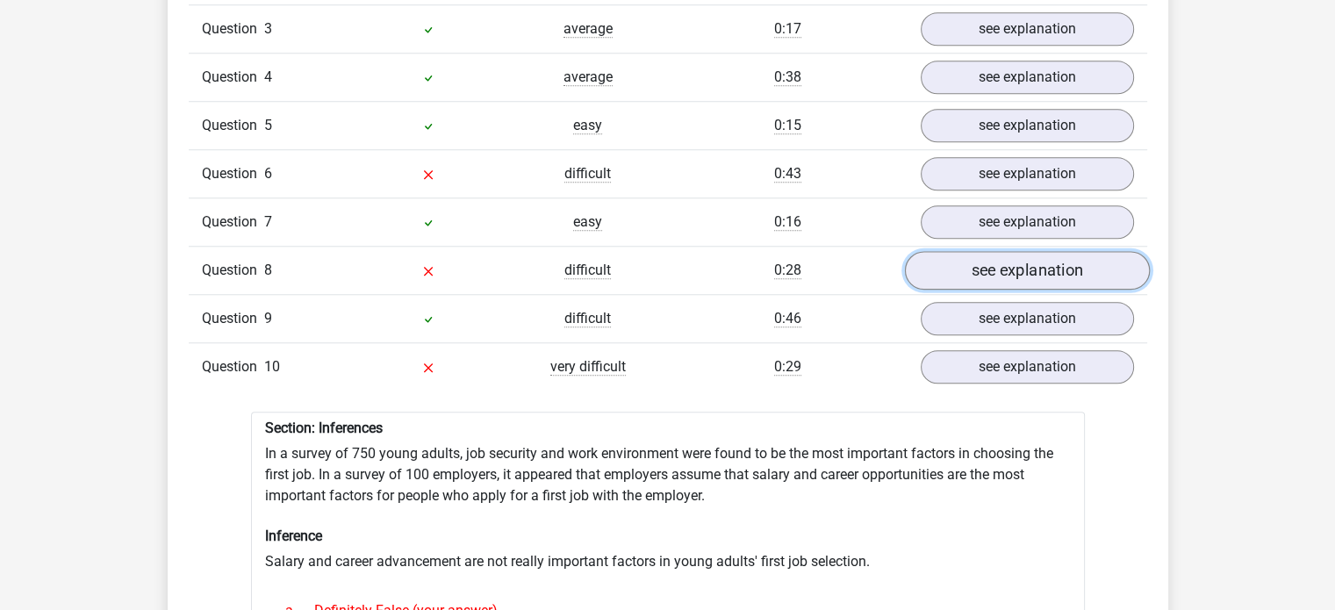
click at [1004, 254] on link "see explanation" at bounding box center [1026, 270] width 245 height 39
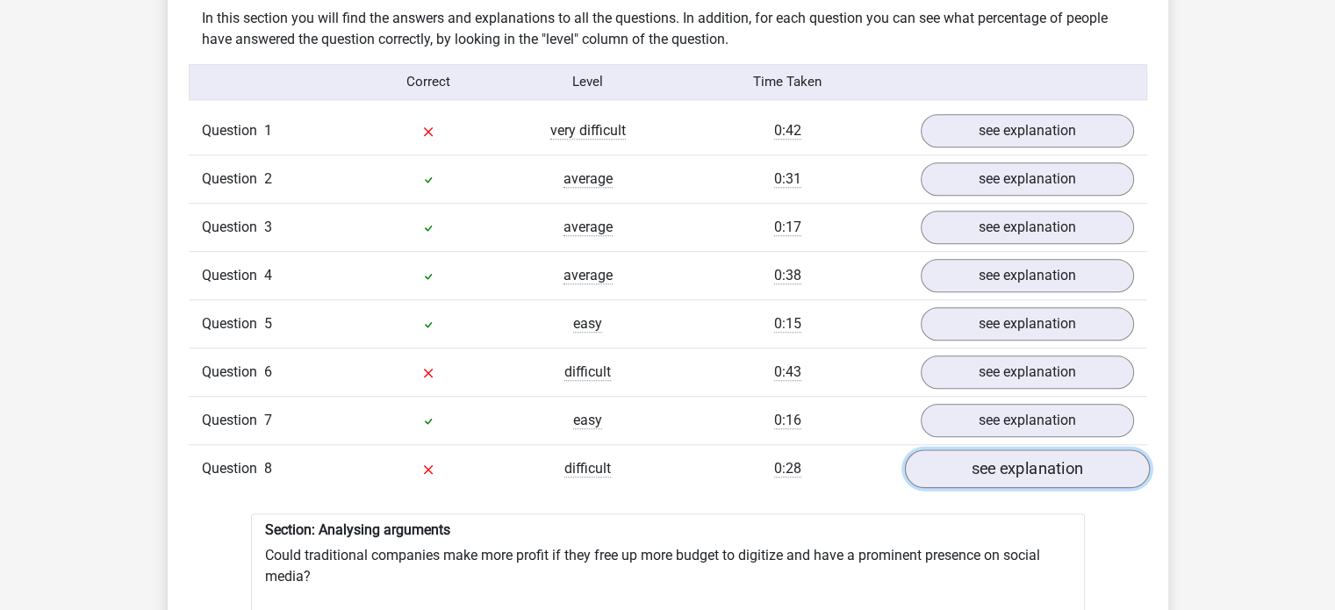
scroll to position [1369, 0]
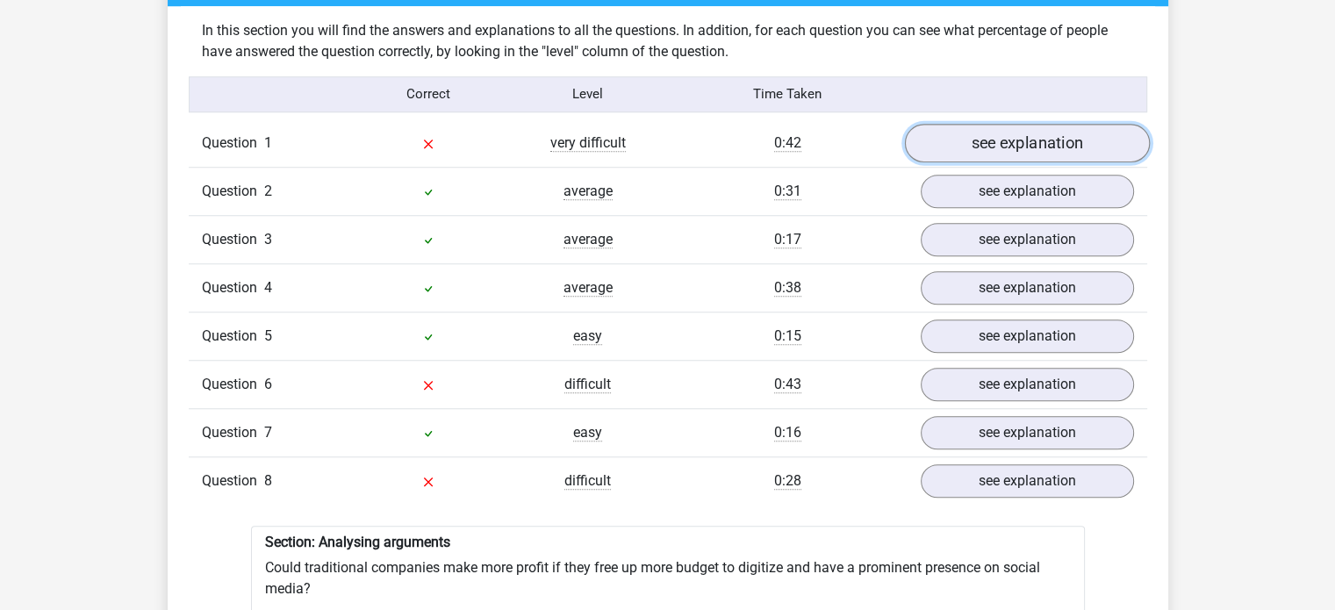
click at [1053, 124] on link "see explanation" at bounding box center [1026, 143] width 245 height 39
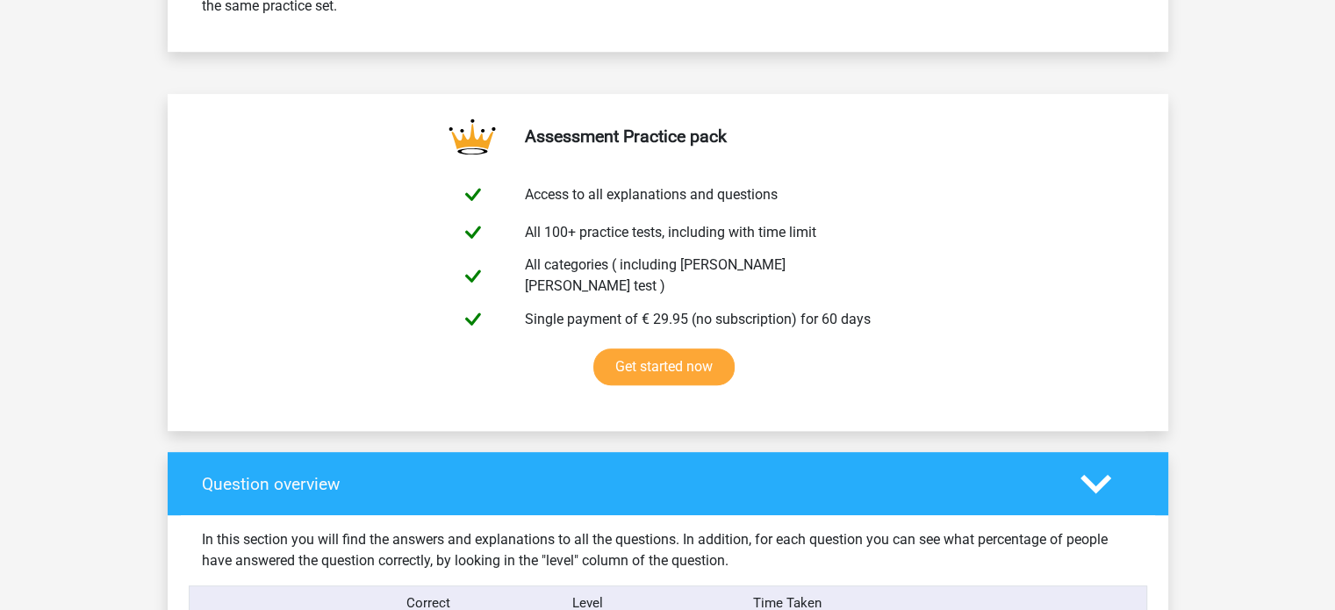
scroll to position [843, 0]
